Goal: Task Accomplishment & Management: Complete application form

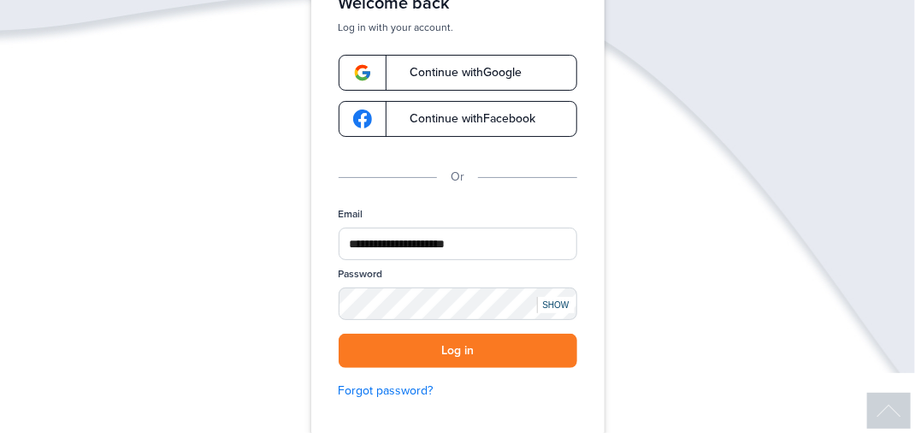
scroll to position [206, 0]
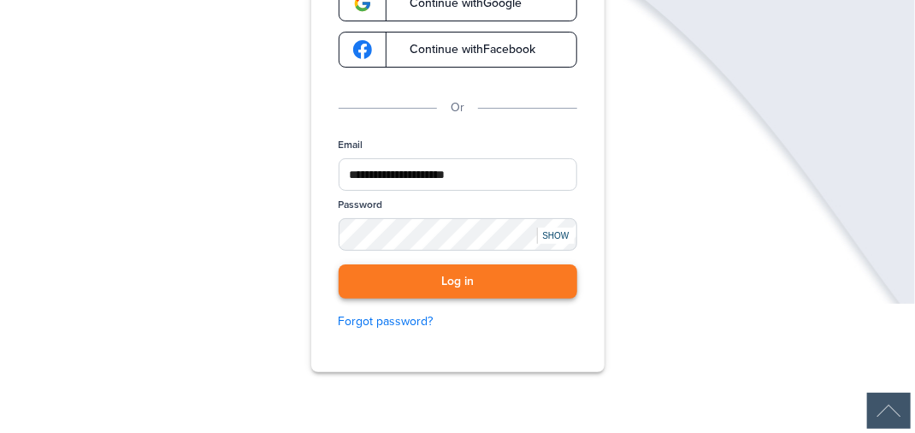
click at [545, 290] on button "Log in" at bounding box center [458, 281] width 239 height 35
click at [545, 284] on button "Log in" at bounding box center [458, 281] width 239 height 35
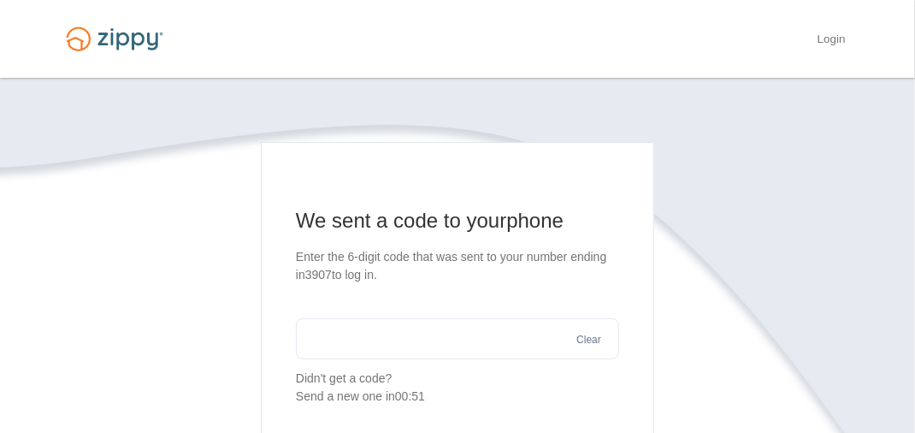
click at [487, 344] on input "text" at bounding box center [457, 338] width 323 height 41
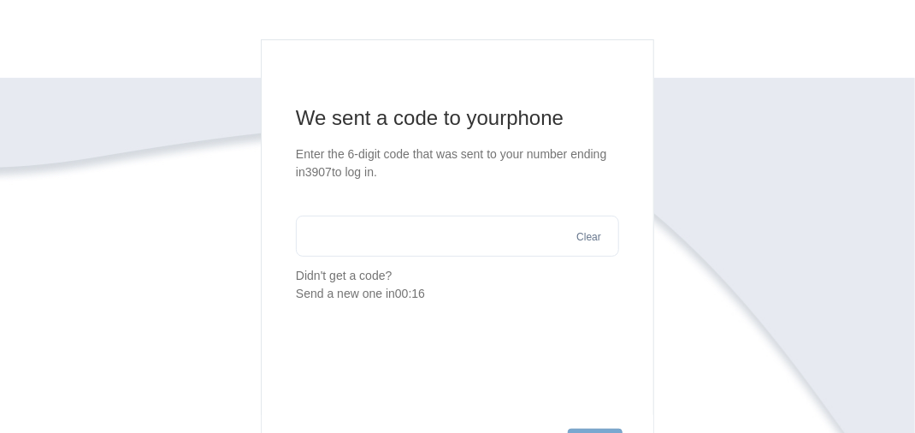
scroll to position [159, 0]
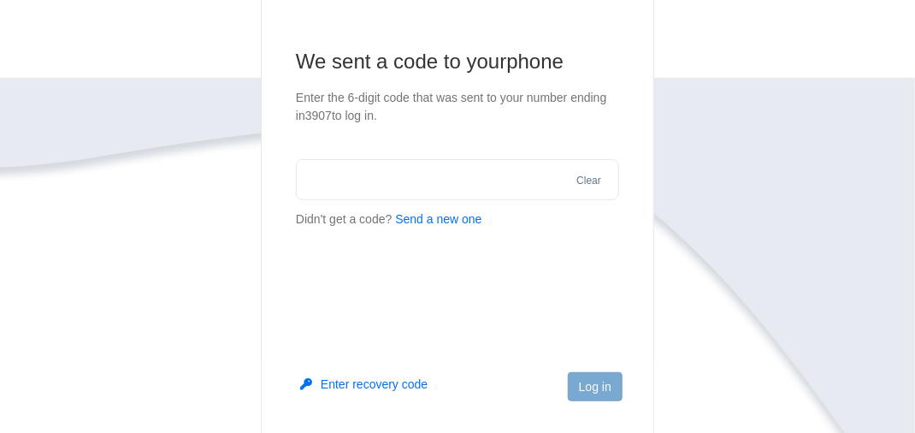
click at [424, 221] on button "Send a new one" at bounding box center [438, 219] width 86 height 18
click at [351, 180] on input "text" at bounding box center [457, 179] width 323 height 41
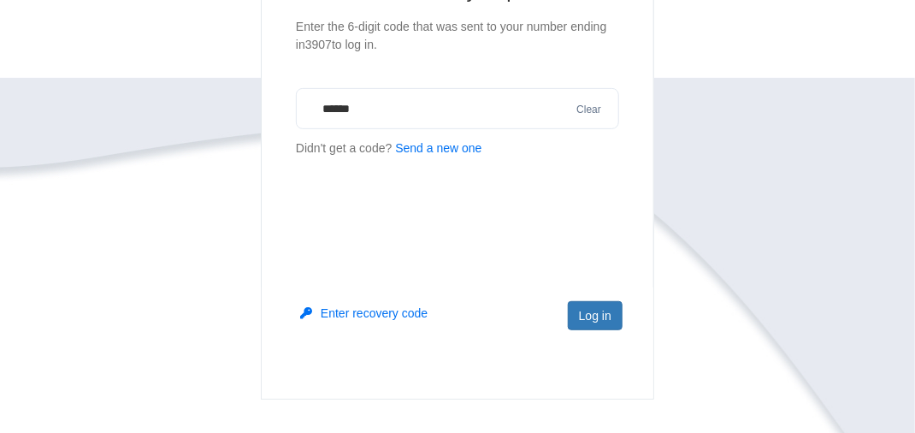
scroll to position [231, 0]
type input "******"
click at [607, 318] on button "Log in" at bounding box center [595, 314] width 55 height 29
click at [574, 159] on main "We sent a code to your phone Enter the 6-digit code that was sent to your numbe…" at bounding box center [458, 155] width 394 height 488
click at [572, 158] on main "We sent a code to your phone Enter the 6-digit code that was sent to your numbe…" at bounding box center [458, 155] width 394 height 488
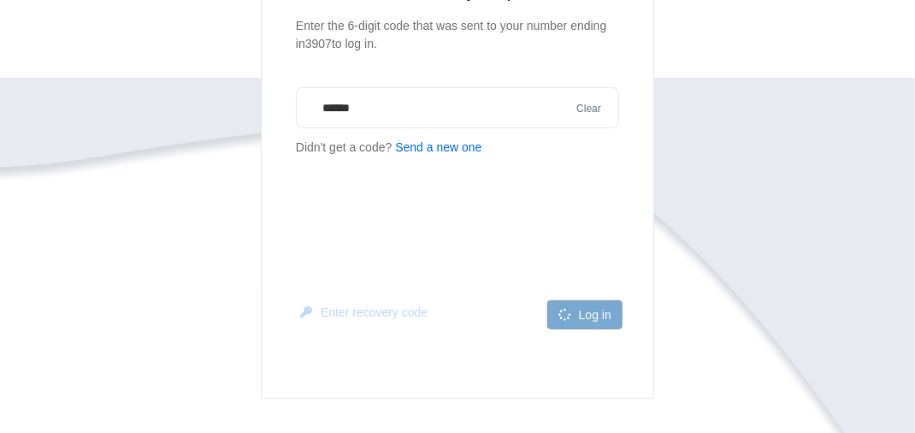
click at [507, 192] on main "We sent a code to your phone Enter the 6-digit code that was sent to your numbe…" at bounding box center [458, 155] width 394 height 488
click at [790, 252] on section "We sent a code to your phone Enter the 6-digit code that was sent to your numbe…" at bounding box center [458, 206] width 804 height 590
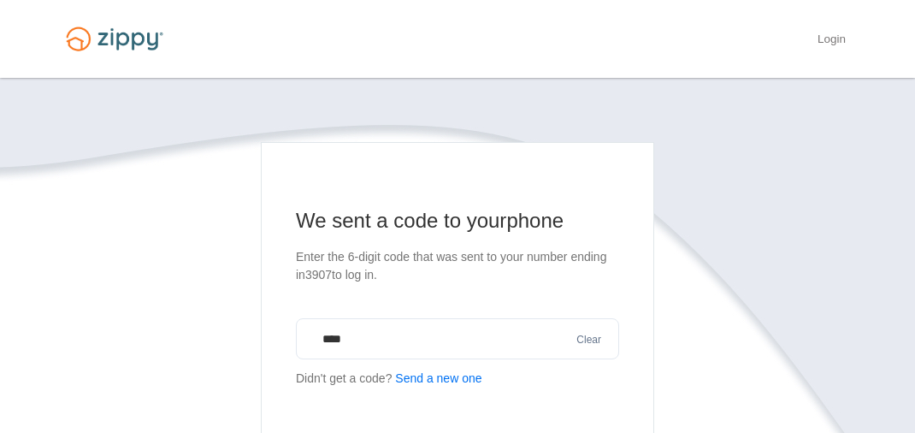
scroll to position [227, 0]
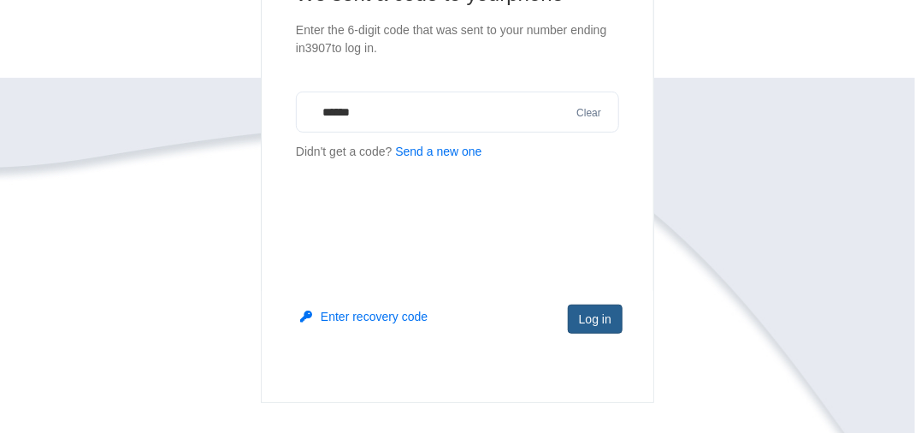
type input "******"
click at [595, 318] on button "Log in" at bounding box center [595, 319] width 55 height 29
drag, startPoint x: 595, startPoint y: 220, endPoint x: 520, endPoint y: 222, distance: 74.5
click at [520, 222] on main "We sent a code to your phone Enter the 6-digit code that was sent to your numbe…" at bounding box center [458, 159] width 394 height 488
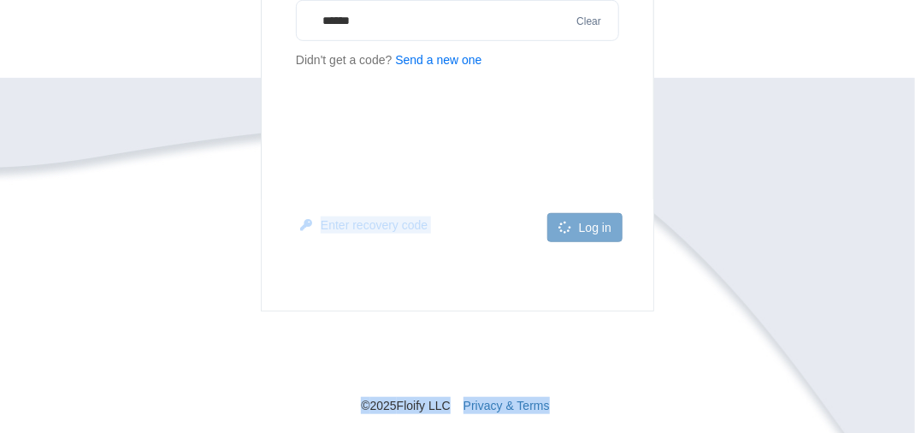
scroll to position [386, 0]
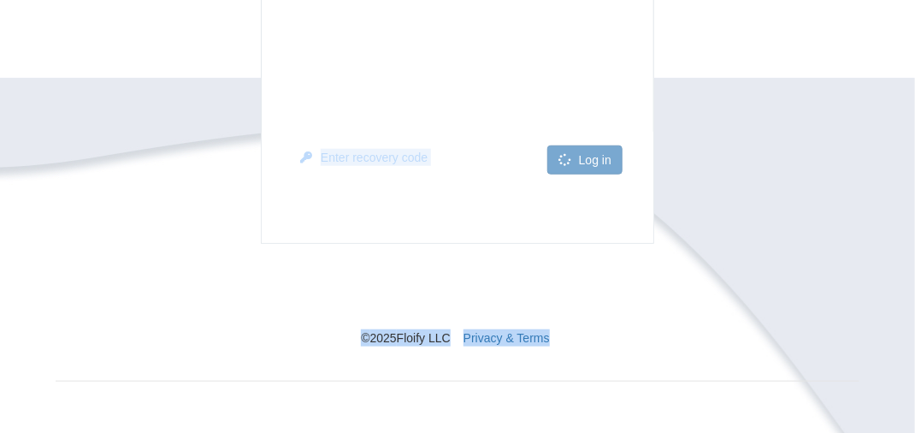
drag, startPoint x: 520, startPoint y: 222, endPoint x: 678, endPoint y: 435, distance: 265.6
click at [678, 432] on html "Login × × We sent a code to your phone Enter the 6-digit code that was 3907 ***…" at bounding box center [457, 23] width 915 height 819
drag, startPoint x: 678, startPoint y: 435, endPoint x: 746, endPoint y: 230, distance: 216.4
click at [746, 230] on section "We sent a code to your phone Enter the 6-digit code that was sent to your numbe…" at bounding box center [458, 51] width 804 height 590
click at [699, 265] on nav "© 2025 Floify LLC Privacy & Terms" at bounding box center [458, 295] width 804 height 103
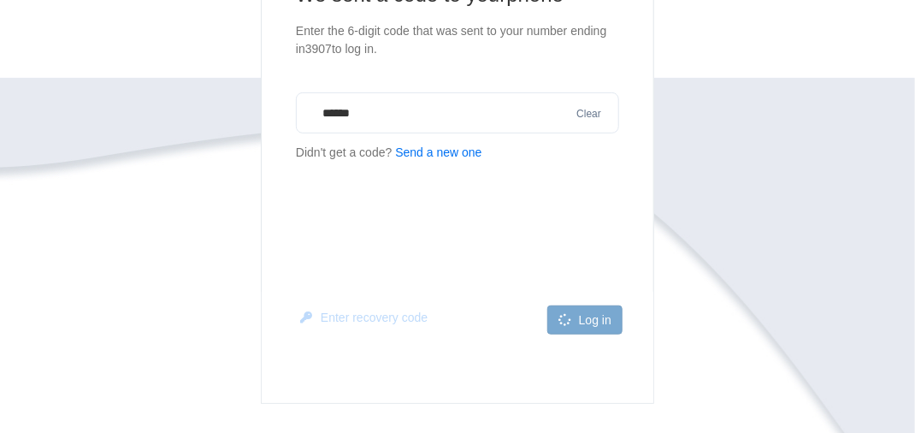
scroll to position [195, 0]
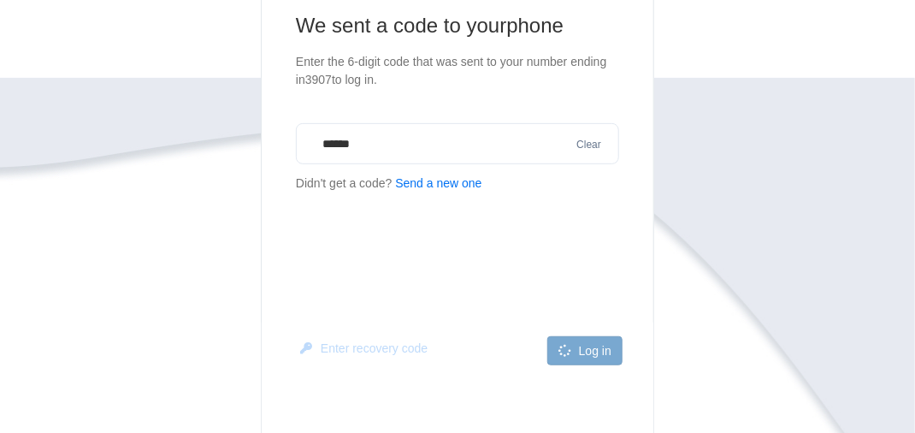
drag, startPoint x: 321, startPoint y: 139, endPoint x: 513, endPoint y: 142, distance: 192.5
click at [513, 142] on input "******" at bounding box center [457, 143] width 323 height 41
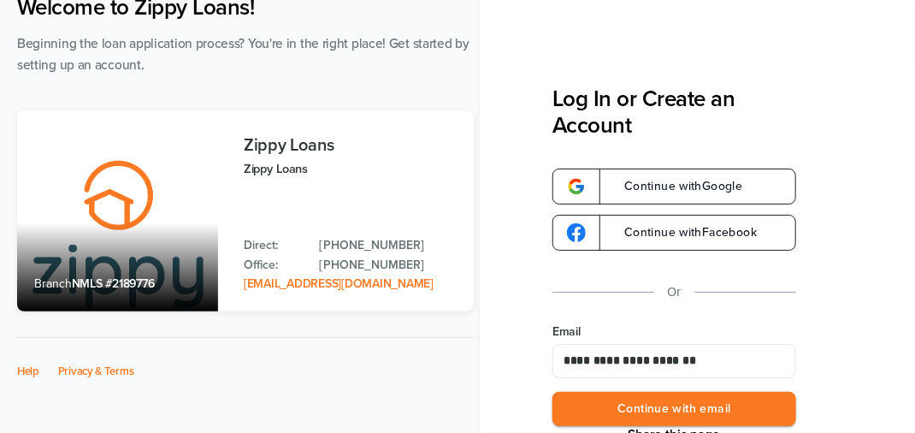
scroll to position [147, 0]
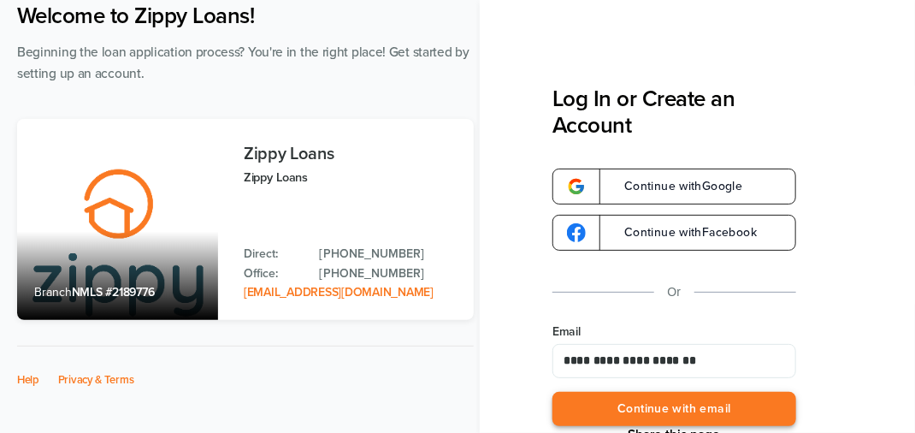
click at [759, 412] on button "Continue with email" at bounding box center [675, 409] width 244 height 35
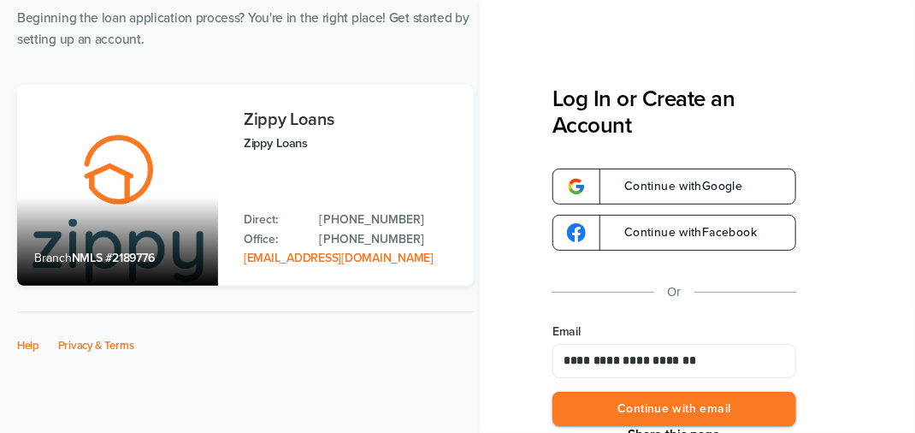
scroll to position [192, 0]
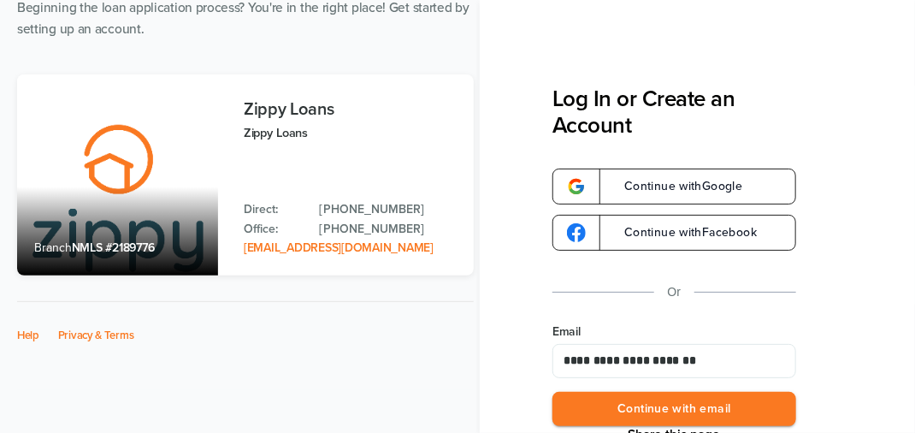
click at [803, 383] on div "**********" at bounding box center [697, 216] width 435 height 433
click at [744, 390] on div "**********" at bounding box center [675, 375] width 244 height 104
click at [739, 408] on button "Continue with email" at bounding box center [675, 409] width 244 height 35
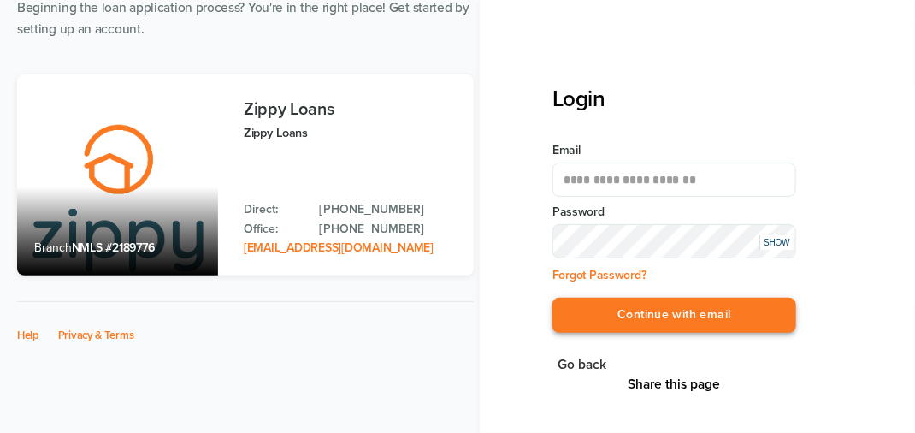
click at [666, 317] on button "Continue with email" at bounding box center [675, 315] width 244 height 35
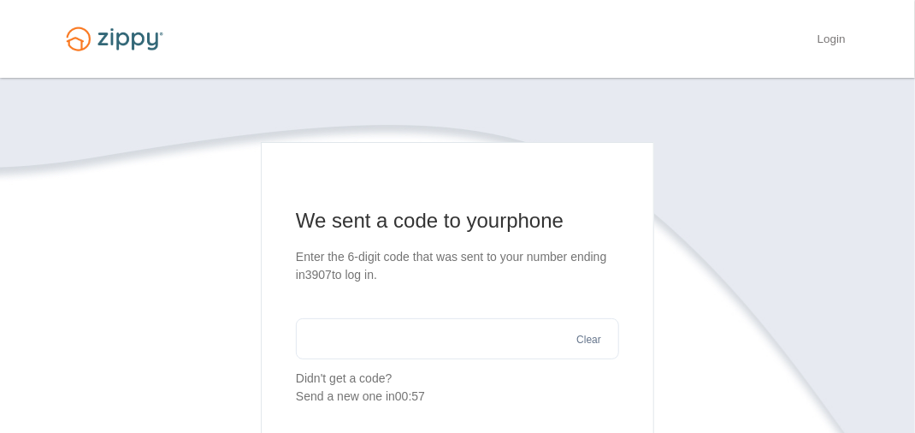
click at [451, 335] on input "text" at bounding box center [457, 338] width 323 height 41
click at [408, 336] on input "text" at bounding box center [457, 338] width 323 height 41
click at [462, 335] on input "text" at bounding box center [457, 338] width 323 height 41
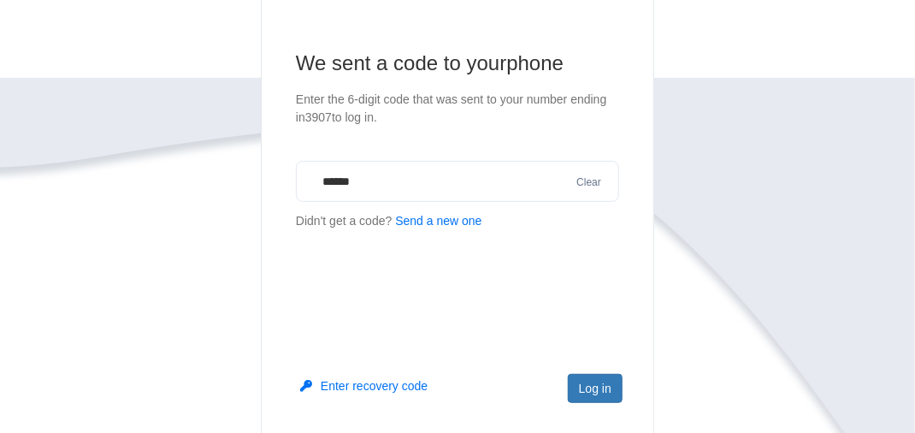
scroll to position [167, 0]
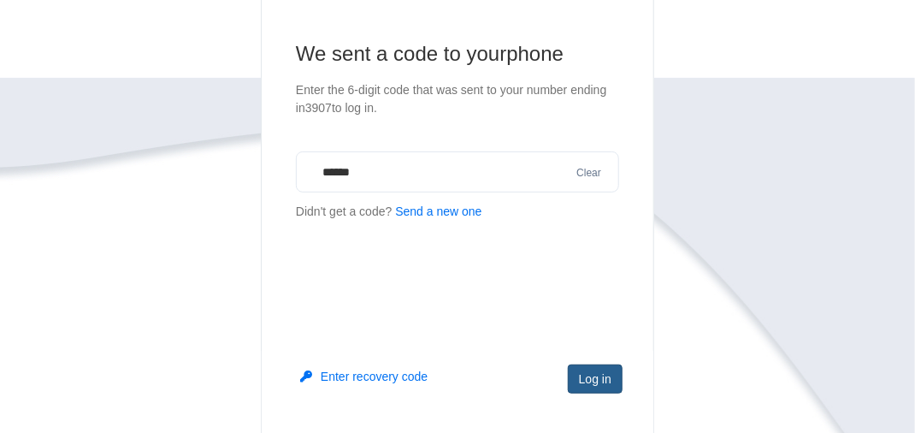
type input "******"
click at [603, 383] on button "Log in" at bounding box center [595, 378] width 55 height 29
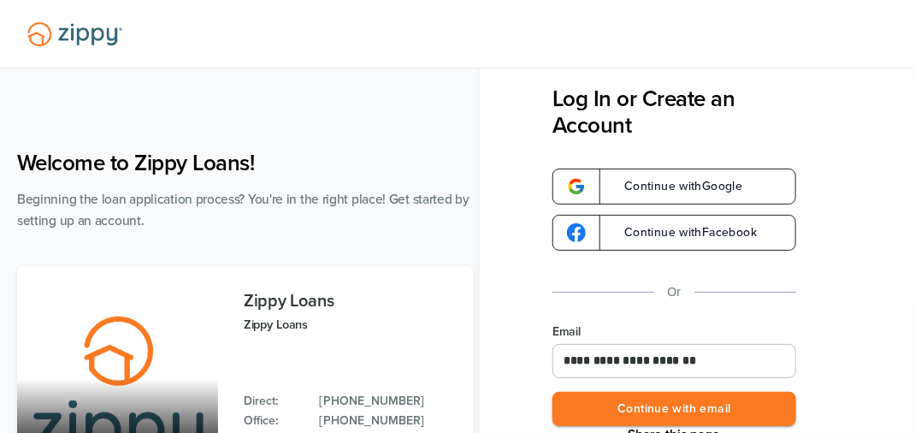
click at [715, 366] on input "**********" at bounding box center [675, 361] width 244 height 34
click at [686, 411] on button "Continue with email" at bounding box center [675, 409] width 244 height 35
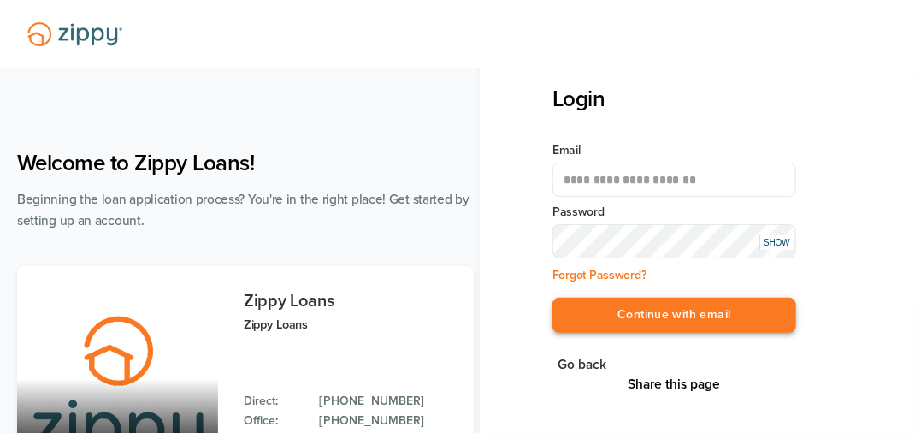
click at [672, 327] on button "Continue with email" at bounding box center [675, 315] width 244 height 35
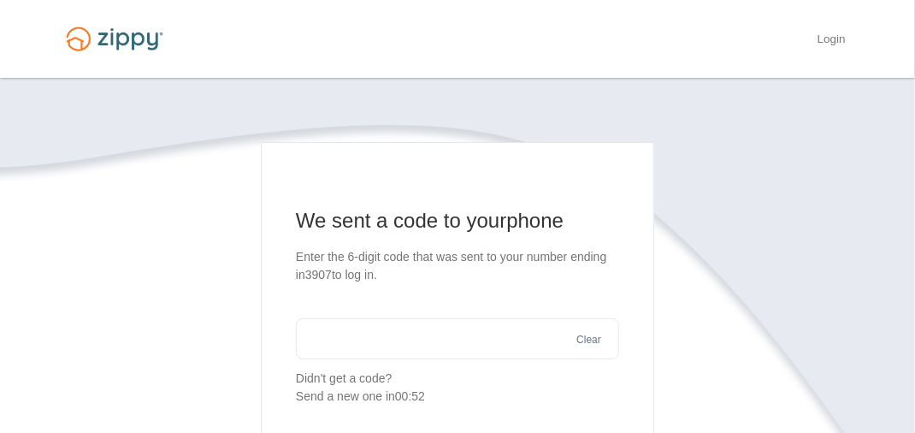
click at [329, 342] on input "text" at bounding box center [457, 338] width 323 height 41
click at [140, 333] on section "We sent a code to your phone Enter the 6-digit code that was sent to your numbe…" at bounding box center [458, 437] width 804 height 590
click at [391, 337] on input "**" at bounding box center [457, 338] width 323 height 41
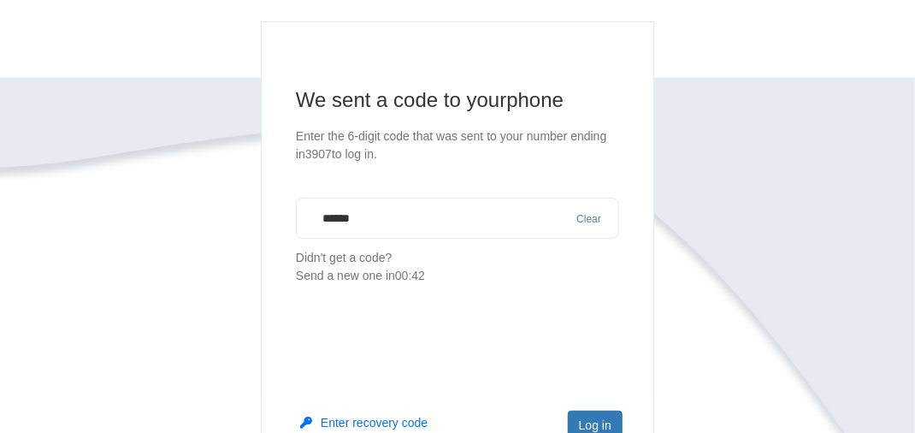
scroll to position [199, 0]
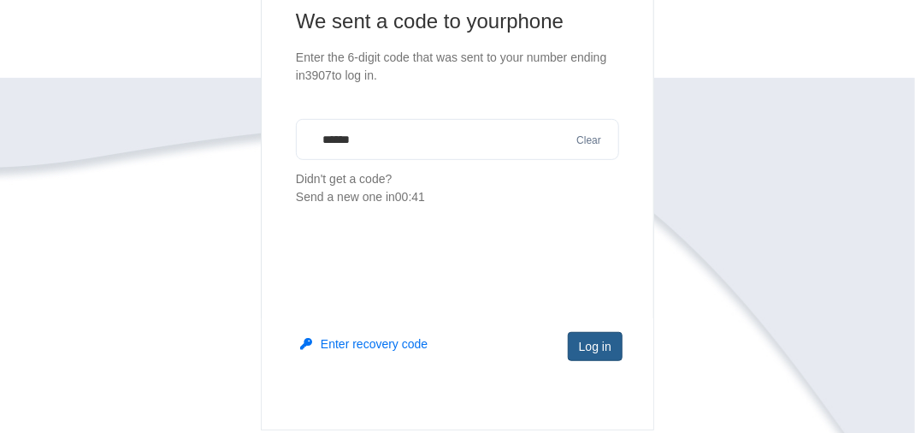
type input "******"
click at [591, 359] on button "Log in" at bounding box center [595, 346] width 55 height 29
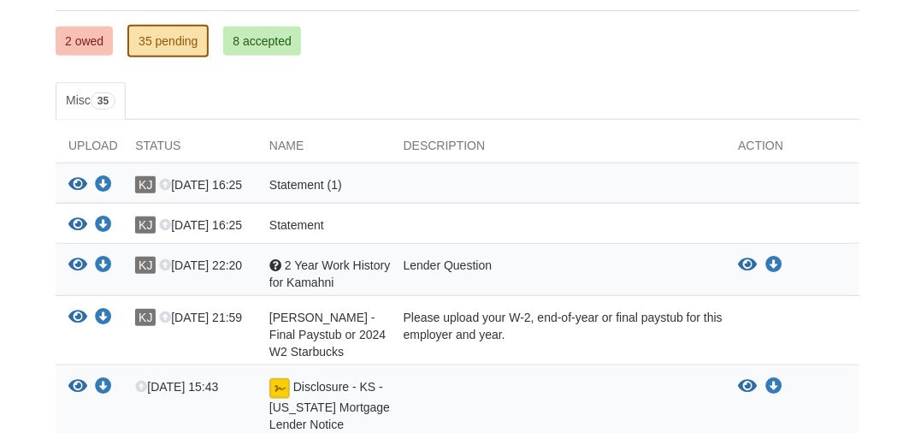
scroll to position [300, 0]
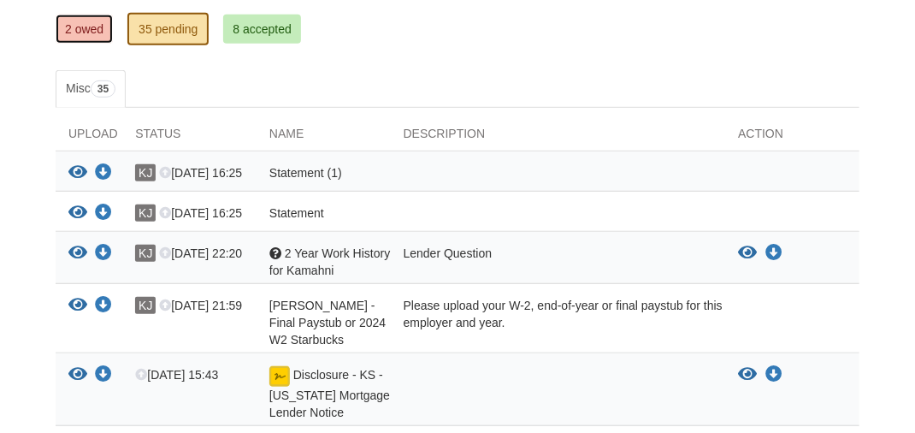
click at [89, 31] on link "2 owed" at bounding box center [84, 29] width 57 height 29
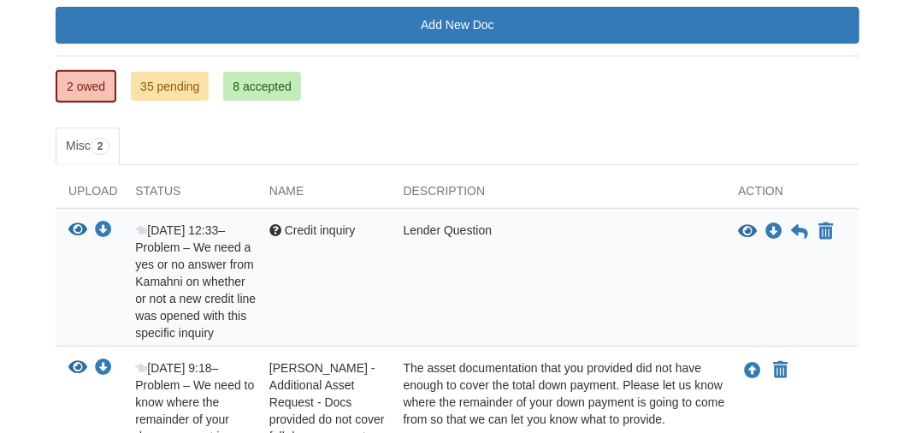
scroll to position [251, 0]
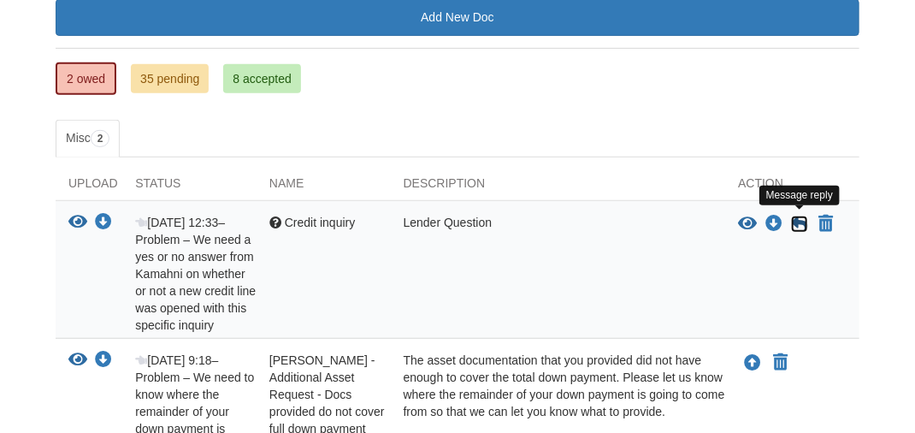
click at [803, 221] on icon at bounding box center [799, 224] width 17 height 17
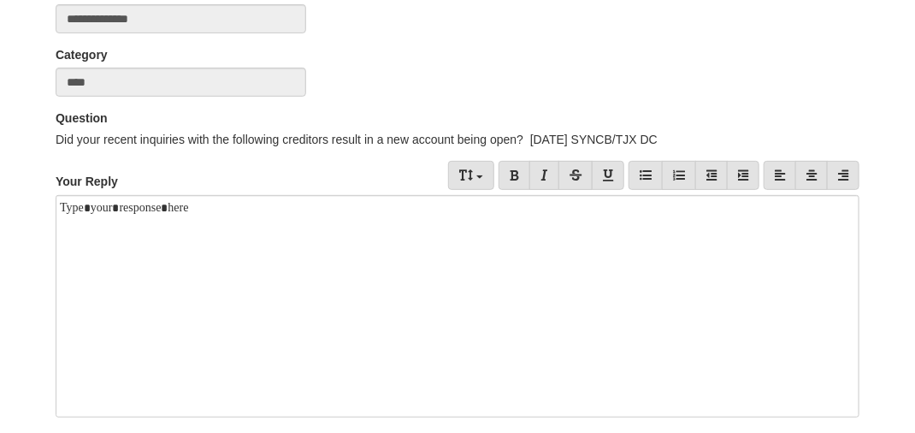
scroll to position [198, 0]
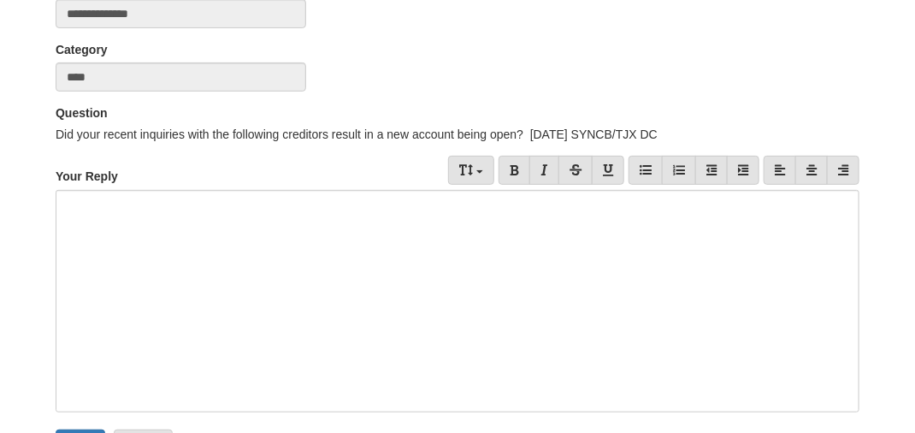
click at [137, 215] on div at bounding box center [458, 301] width 804 height 222
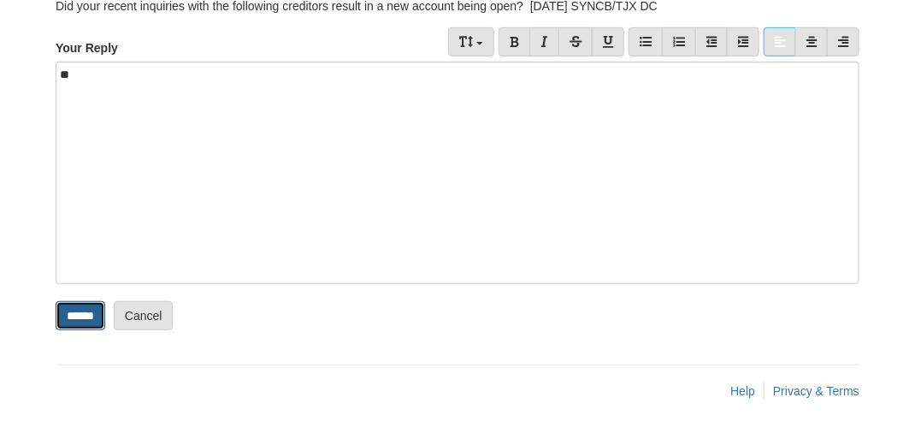
click at [79, 306] on input "******" at bounding box center [81, 315] width 50 height 29
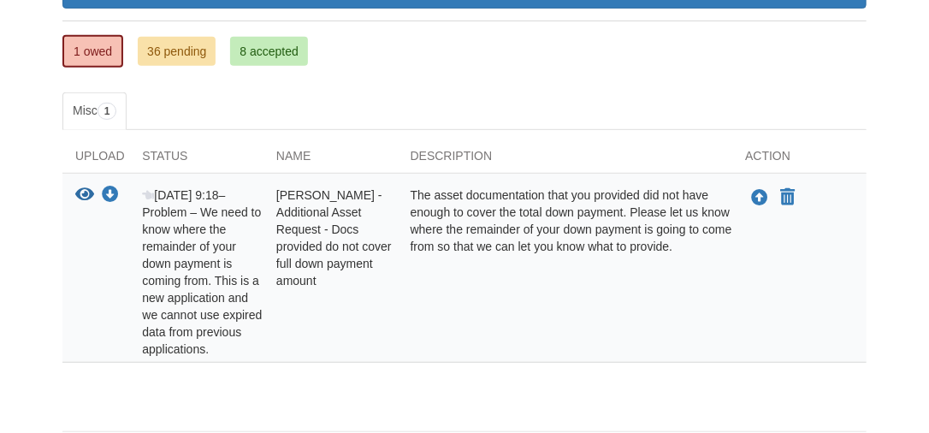
scroll to position [282, 0]
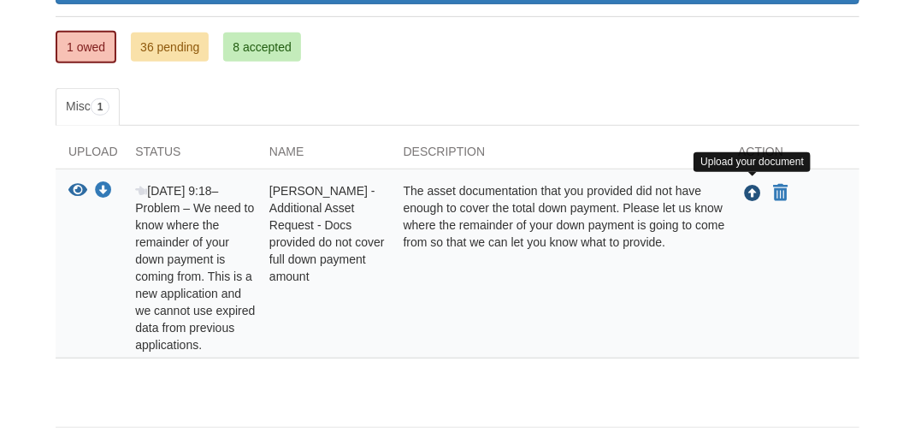
click at [752, 191] on icon "Upload Kamilah Jackson - Additional Asset Request - Docs provided do not cover …" at bounding box center [752, 194] width 17 height 17
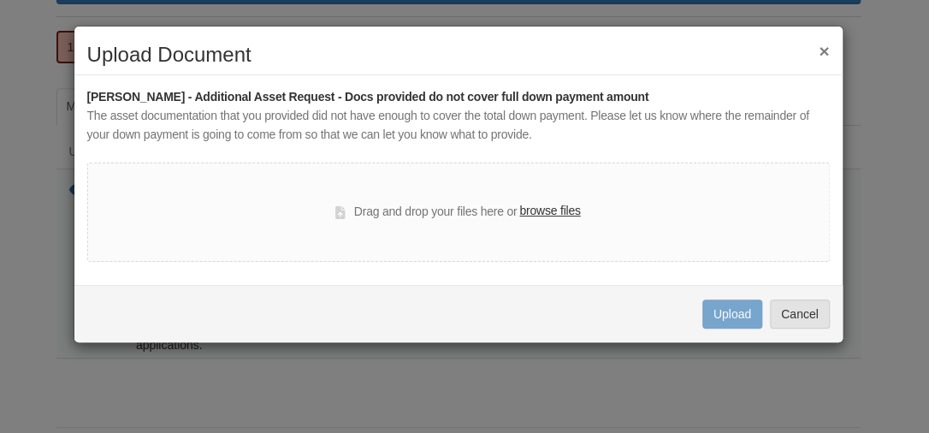
click at [556, 206] on label "browse files" at bounding box center [549, 211] width 61 height 19
click at [0, 0] on input "browse files" at bounding box center [0, 0] width 0 height 0
click at [553, 211] on label "browse files" at bounding box center [549, 211] width 61 height 19
click at [0, 0] on input "browse files" at bounding box center [0, 0] width 0 height 0
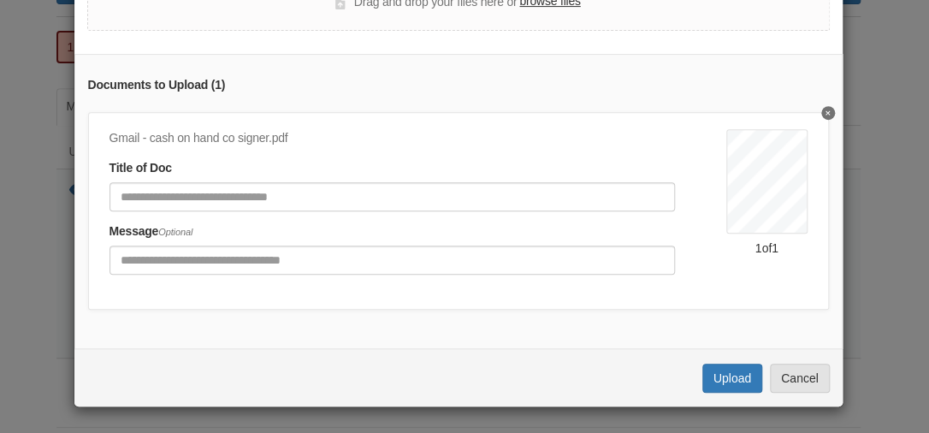
scroll to position [199, 0]
click at [735, 369] on button "Upload" at bounding box center [732, 378] width 60 height 29
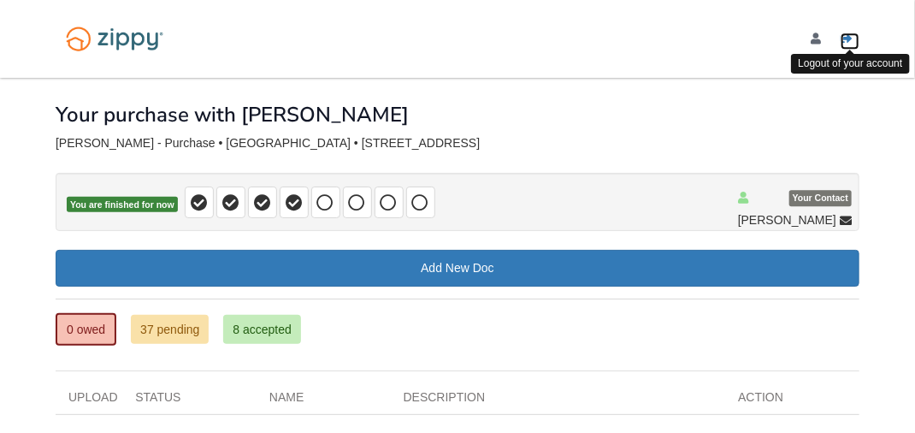
click at [844, 41] on icon "Log out" at bounding box center [847, 39] width 12 height 12
click at [849, 37] on icon "Log out" at bounding box center [847, 39] width 12 height 12
click at [847, 44] on icon "Log out" at bounding box center [847, 39] width 12 height 12
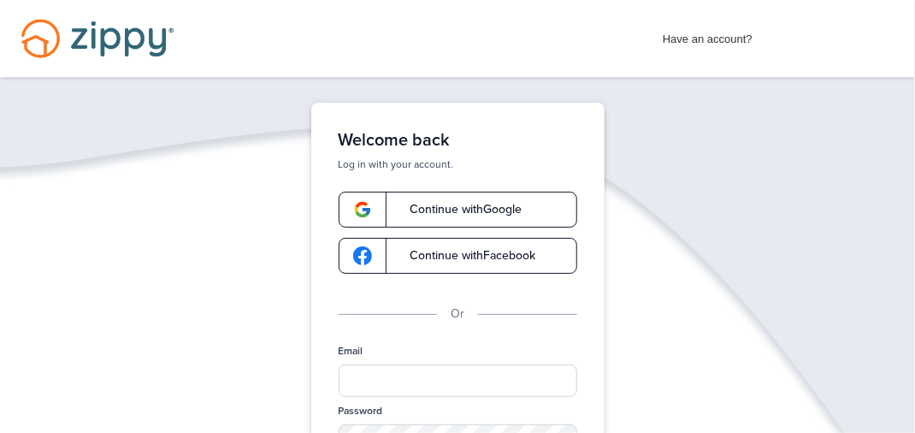
click at [647, 25] on div "Have an account? Apply Now Have an account? Log in Schedule a Floify Demo" at bounding box center [457, 38] width 915 height 77
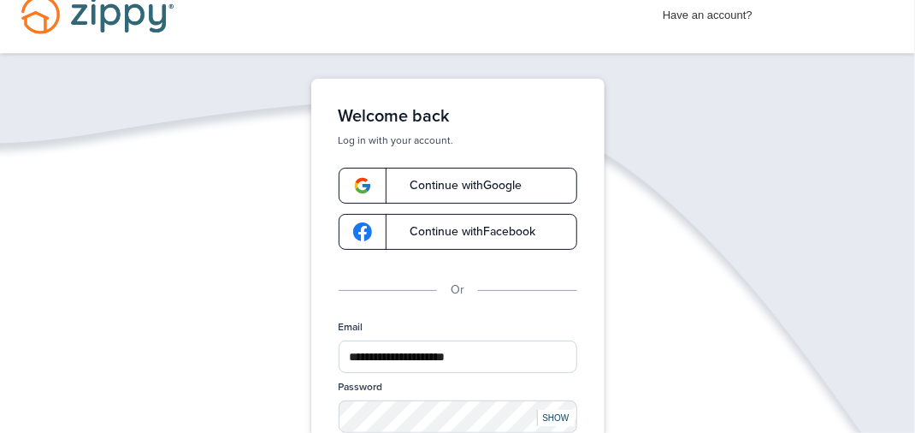
click at [508, 380] on div "Password" at bounding box center [458, 413] width 239 height 67
click at [508, 366] on input "Email" at bounding box center [458, 357] width 239 height 33
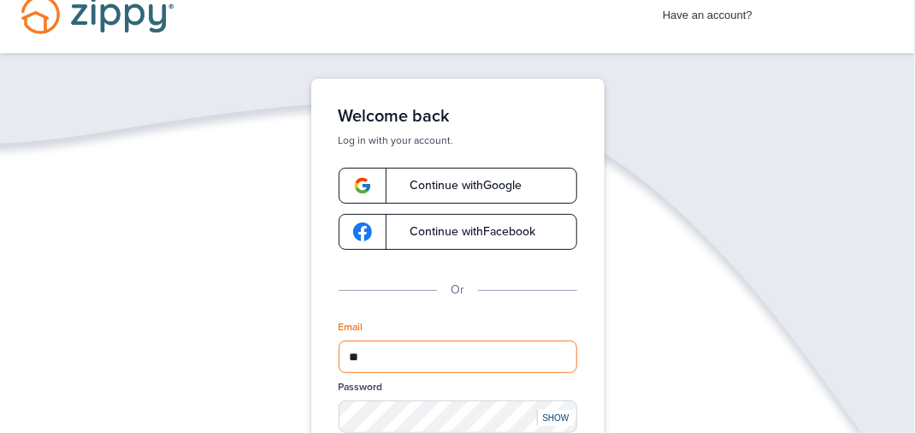
type input "*"
type input "**********"
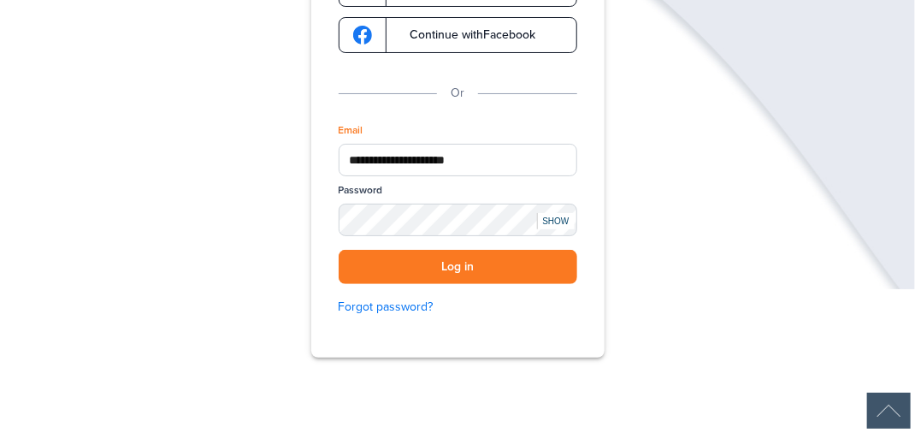
scroll to position [182, 0]
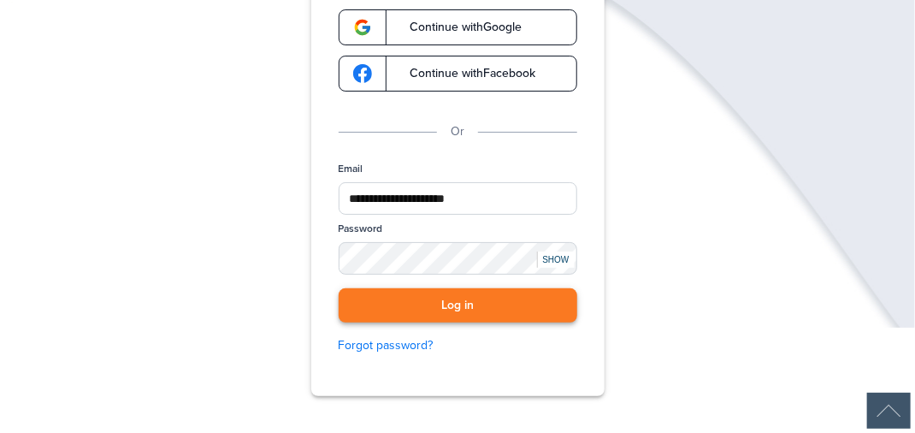
click at [526, 308] on button "Log in" at bounding box center [458, 305] width 239 height 35
